Goal: Connect with others: Connect with others

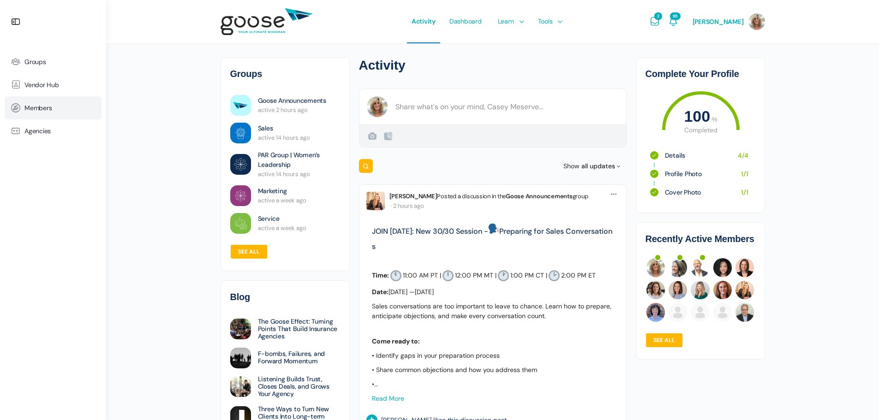
click at [44, 108] on span "Members" at bounding box center [37, 108] width 27 height 8
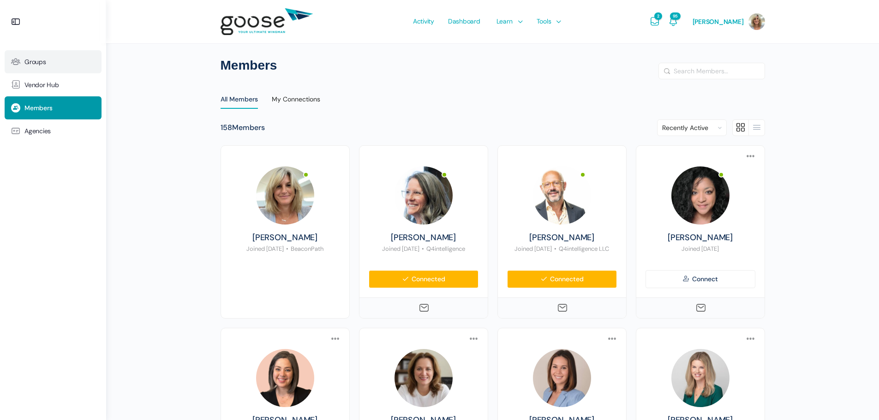
click at [33, 57] on link "Groups" at bounding box center [53, 61] width 97 height 23
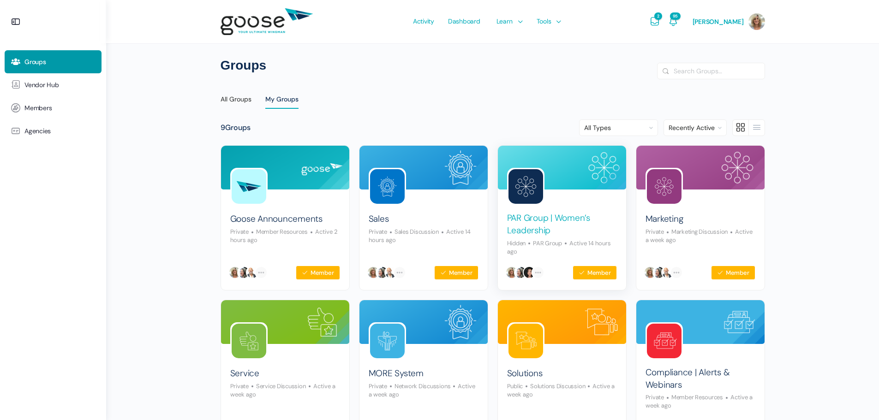
click at [570, 220] on link "PAR Group | Women’s Leadership" at bounding box center [562, 224] width 110 height 24
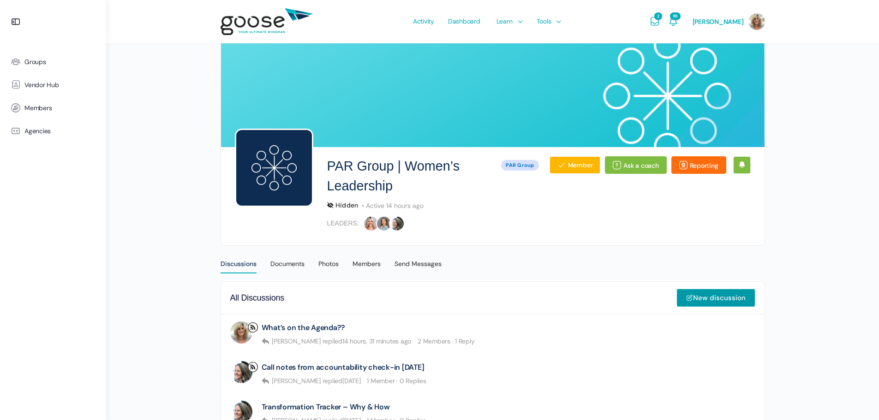
click at [707, 165] on link "Reporting" at bounding box center [699, 165] width 55 height 18
